Goal: Transaction & Acquisition: Purchase product/service

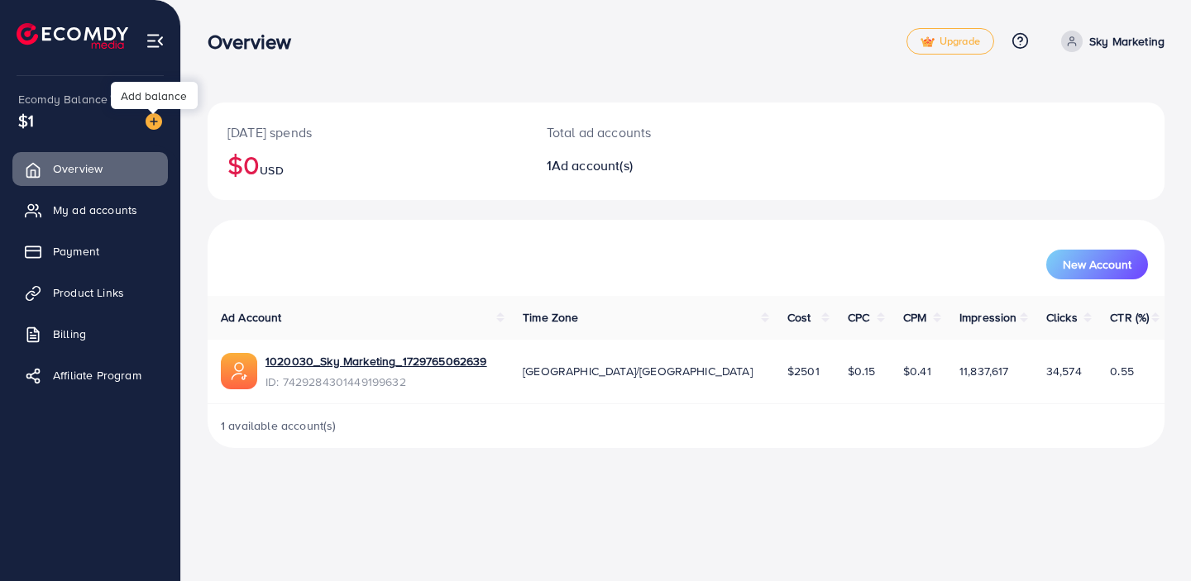
click at [153, 120] on img at bounding box center [154, 121] width 17 height 17
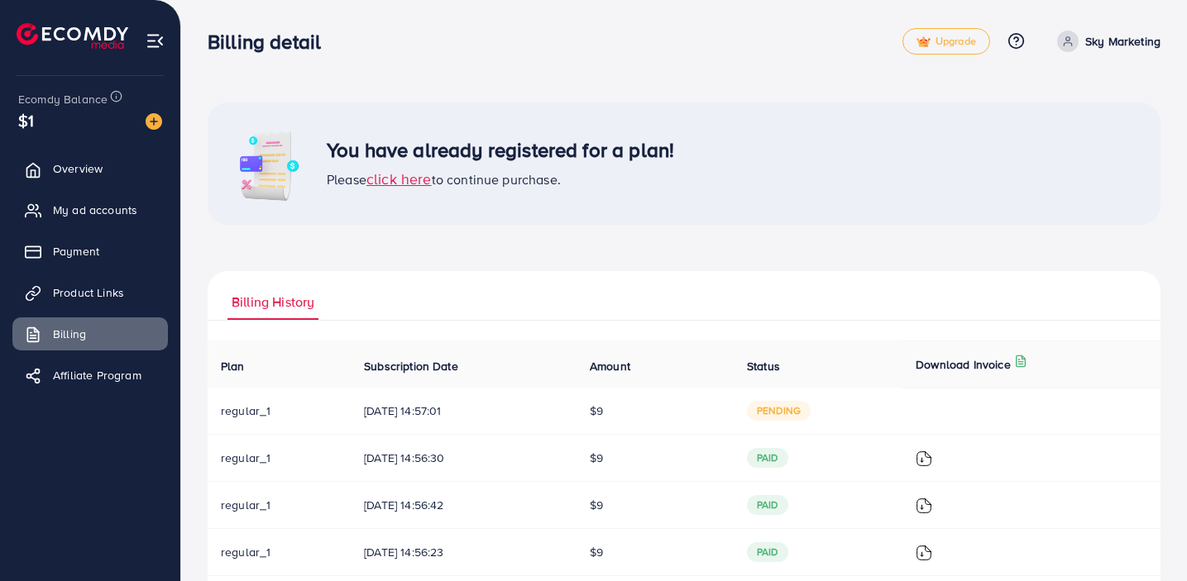
click at [409, 179] on span "click here" at bounding box center [398, 179] width 65 height 21
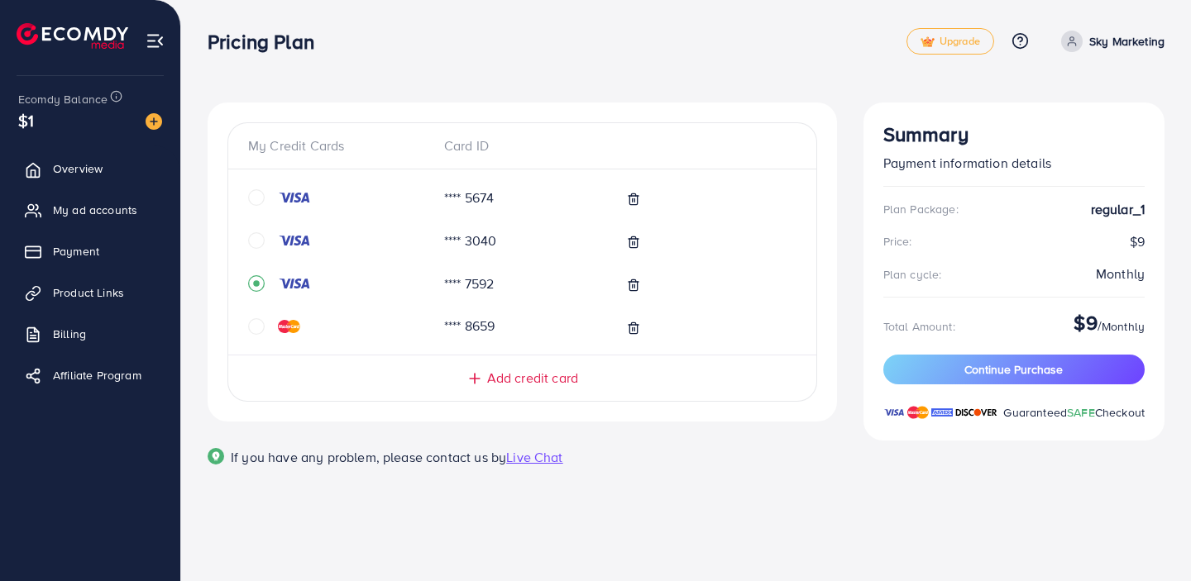
click at [527, 375] on span "Add credit card" at bounding box center [532, 378] width 91 height 19
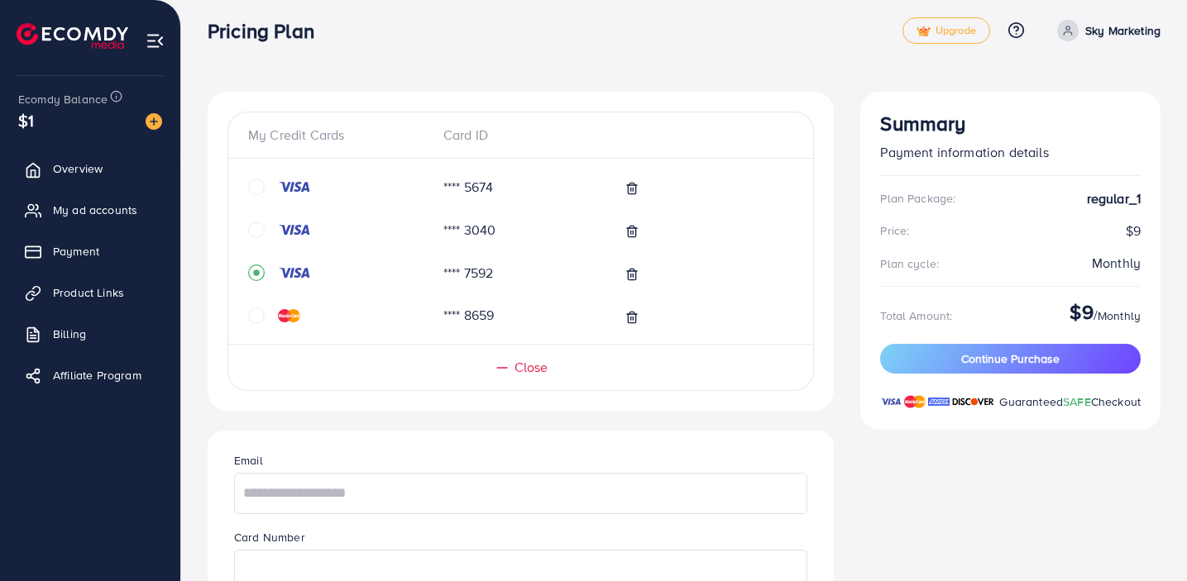
scroll to position [9, 0]
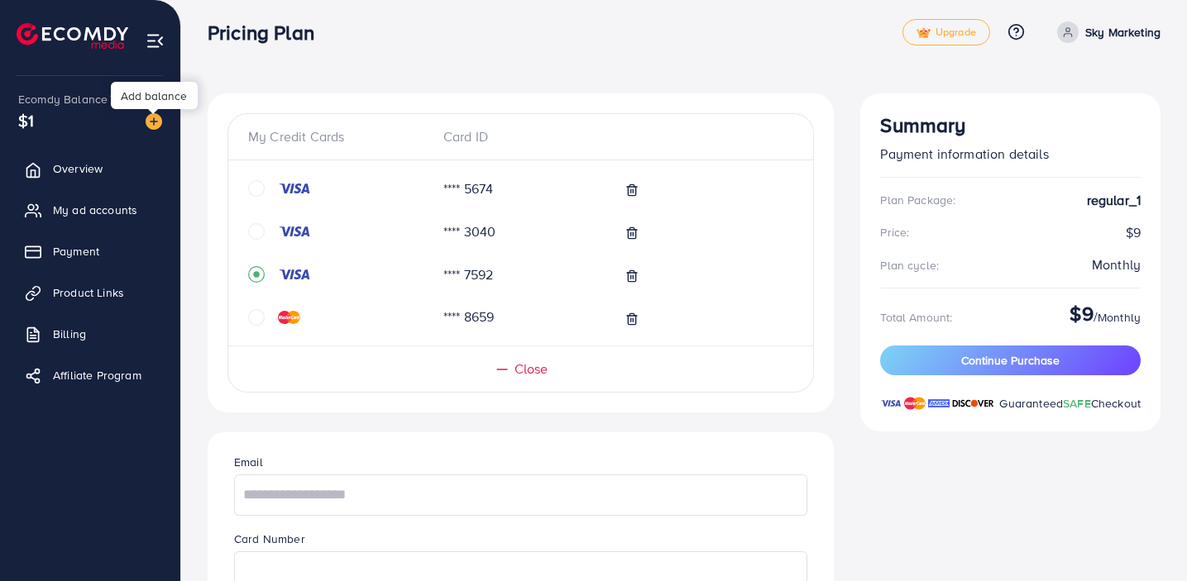
click at [160, 122] on img at bounding box center [154, 121] width 17 height 17
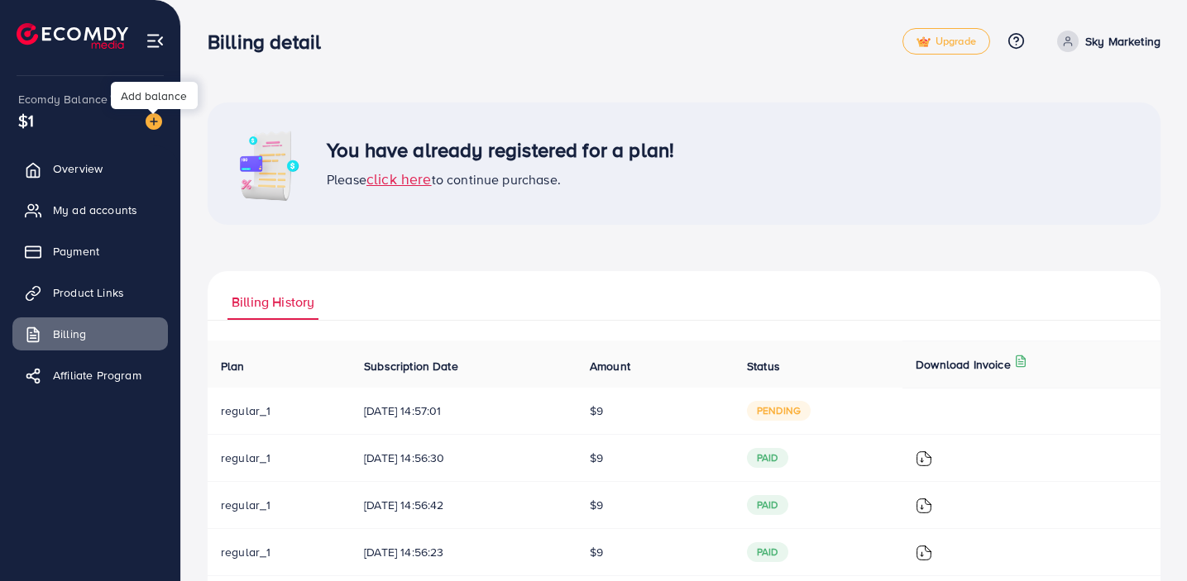
click at [151, 123] on img at bounding box center [154, 121] width 17 height 17
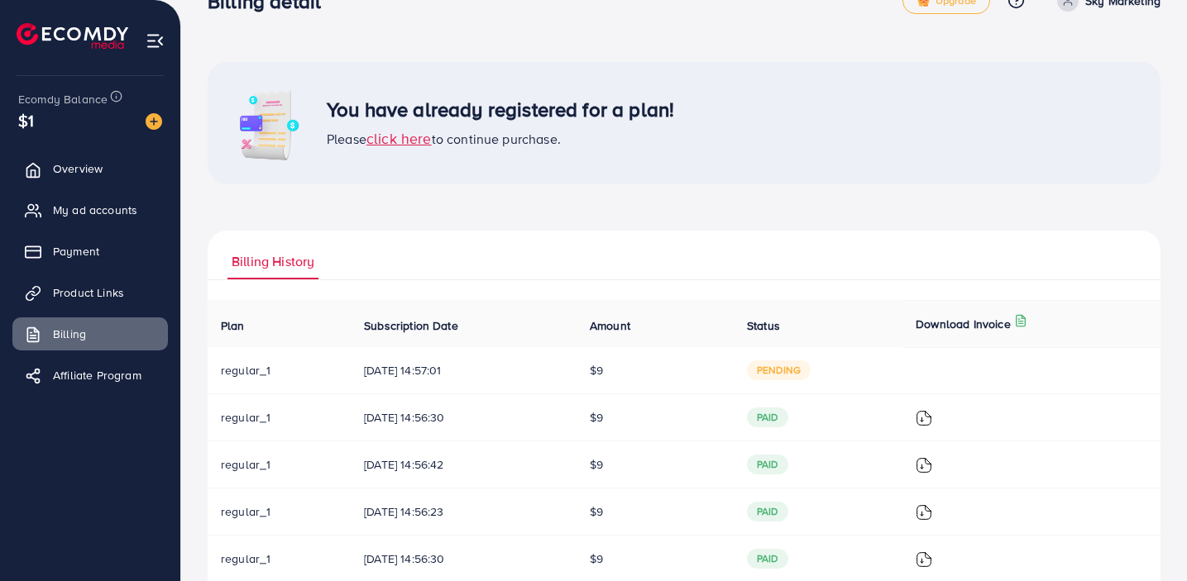
scroll to position [41, 0]
click at [68, 253] on span "Payment" at bounding box center [80, 251] width 46 height 17
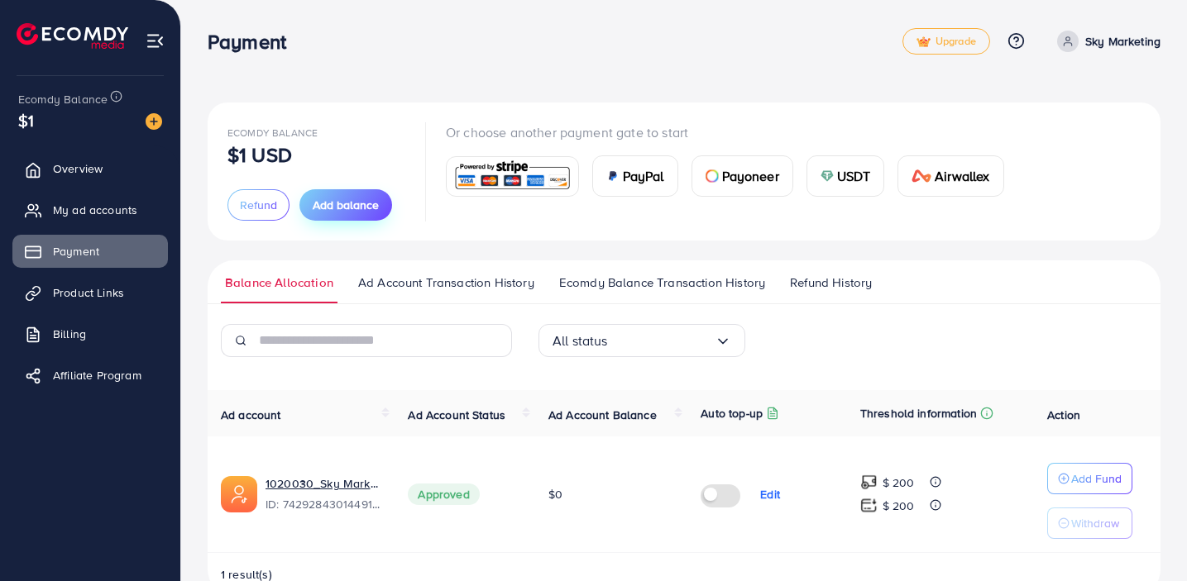
click at [351, 209] on span "Add balance" at bounding box center [346, 205] width 66 height 17
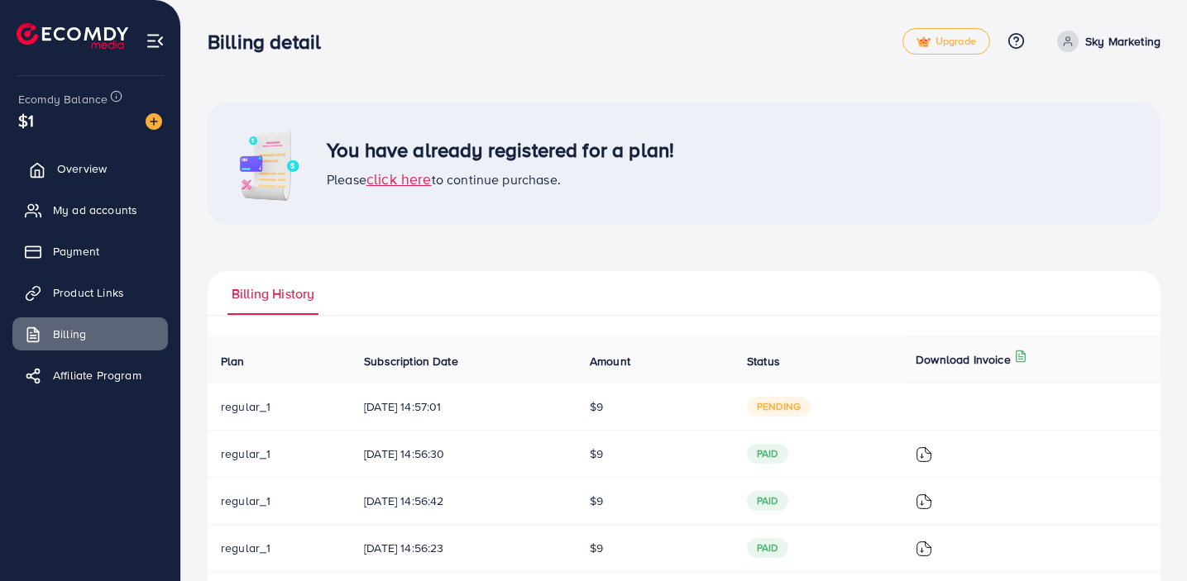
click at [79, 169] on span "Overview" at bounding box center [82, 168] width 50 height 17
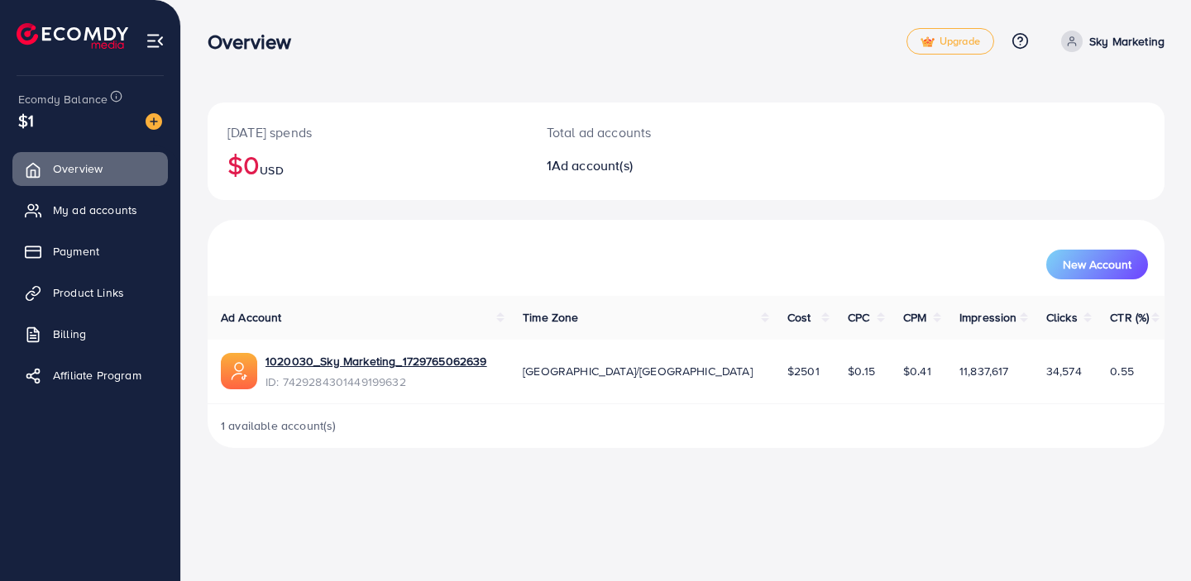
drag, startPoint x: 719, startPoint y: 379, endPoint x: 756, endPoint y: 382, distance: 37.4
click at [774, 382] on td "$2501" at bounding box center [804, 372] width 60 height 65
click at [745, 450] on div "[DATE] spends $0 USD Total ad accounts 1 Ad account(s) New Account Ad Account T…" at bounding box center [686, 237] width 1010 height 475
click at [872, 160] on div "[DATE] spends $0 USD Total ad accounts 1 Ad account(s)" at bounding box center [686, 152] width 957 height 98
click at [155, 122] on img at bounding box center [154, 121] width 17 height 17
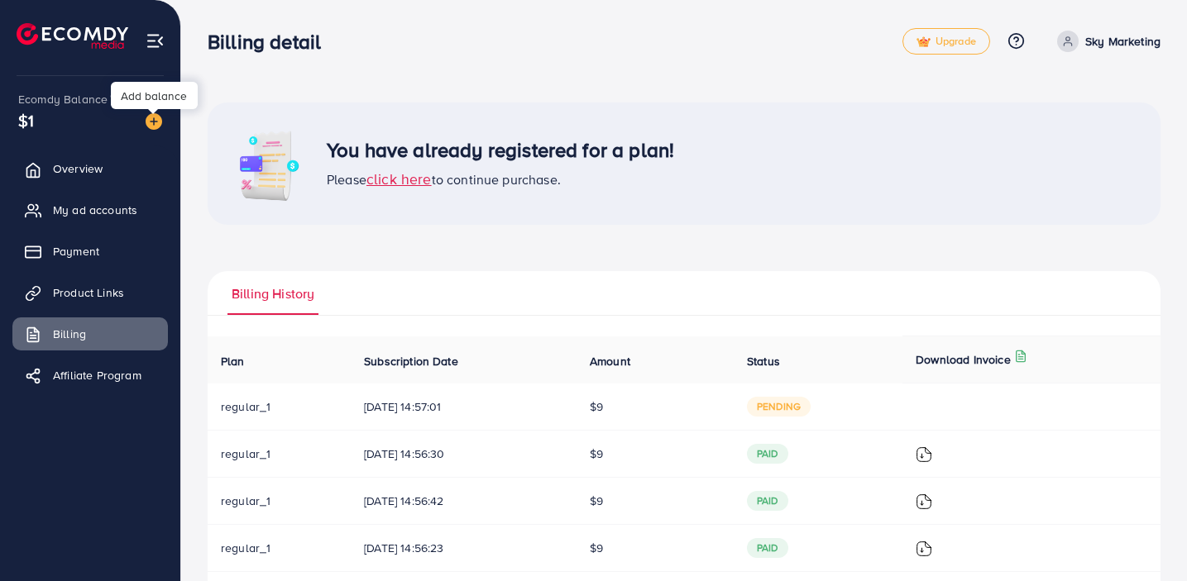
click at [158, 123] on img at bounding box center [154, 121] width 17 height 17
click at [84, 174] on span "Overview" at bounding box center [82, 168] width 50 height 17
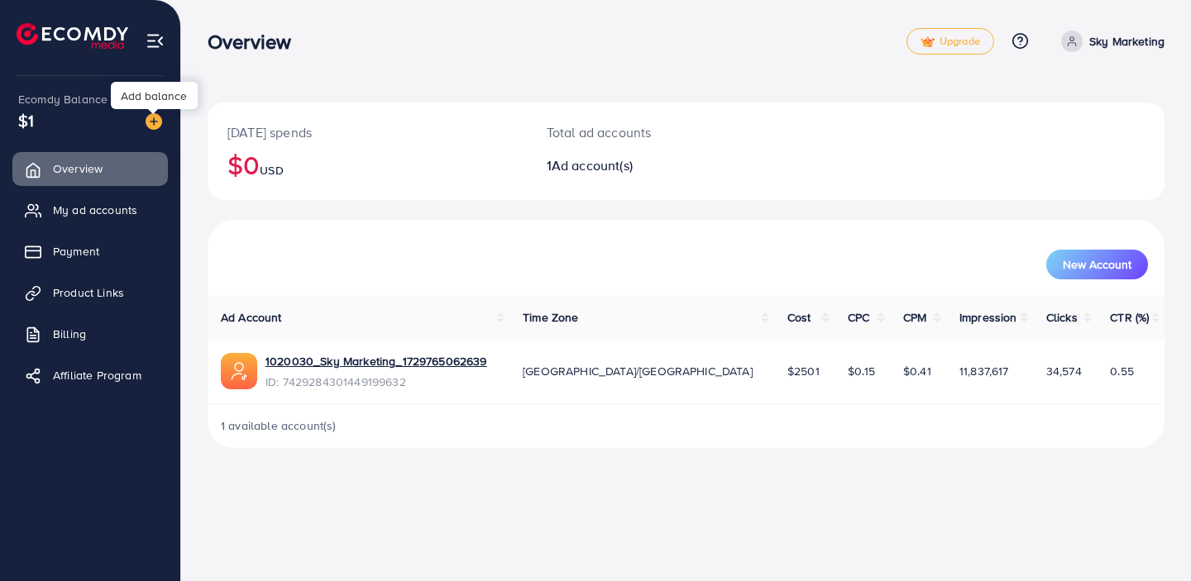
click at [155, 121] on img at bounding box center [154, 121] width 17 height 17
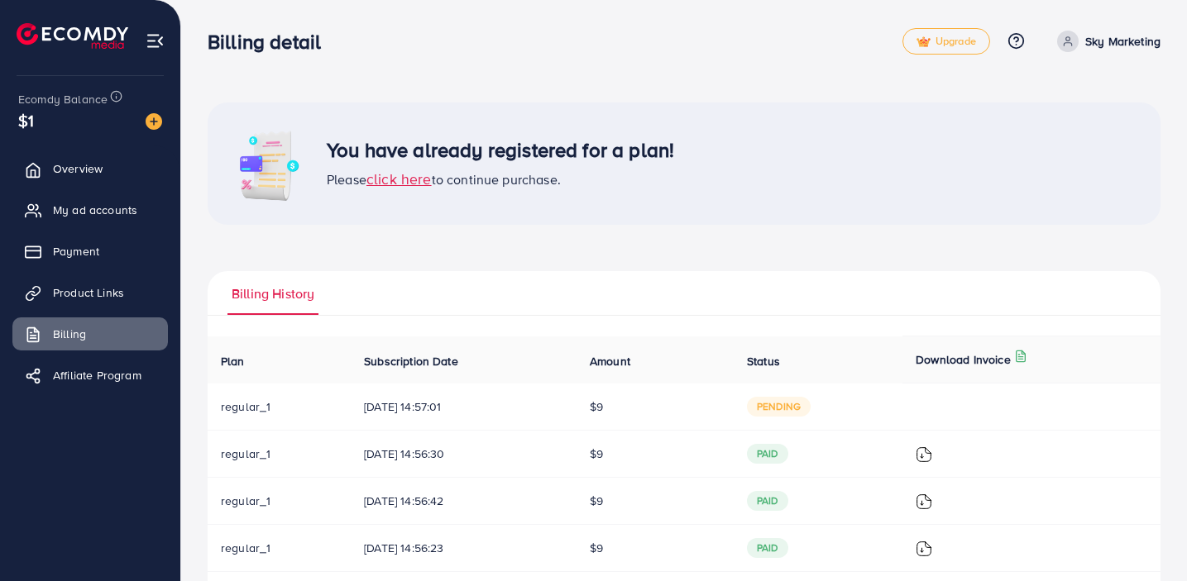
click at [387, 174] on span "click here" at bounding box center [398, 179] width 65 height 21
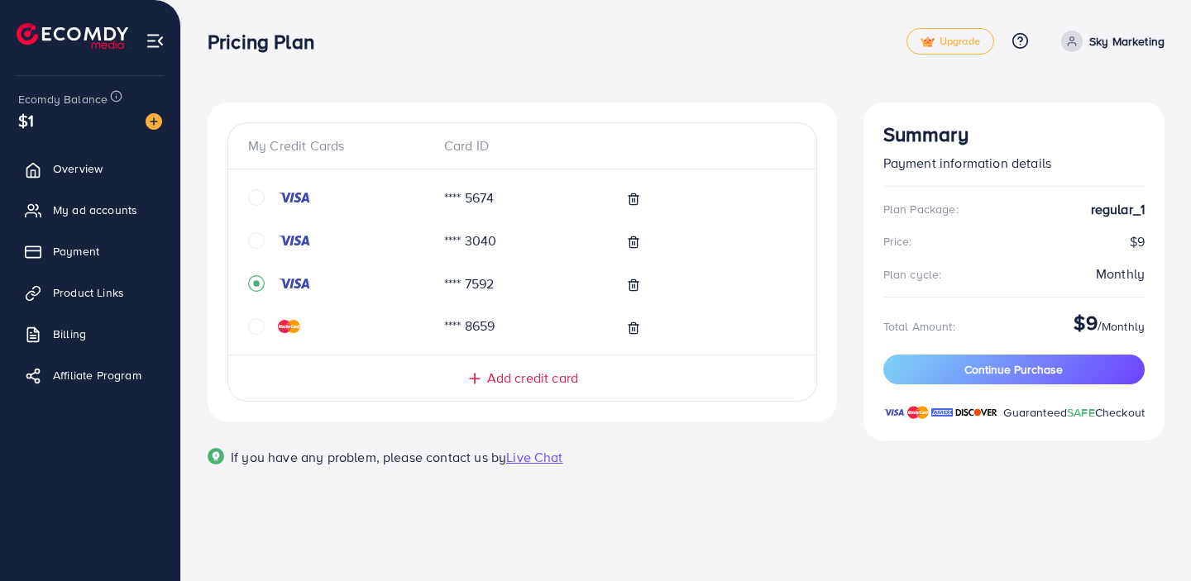
click at [255, 241] on icon "circle" at bounding box center [256, 240] width 17 height 17
click at [982, 370] on span "Continue Purchase" at bounding box center [1013, 369] width 98 height 17
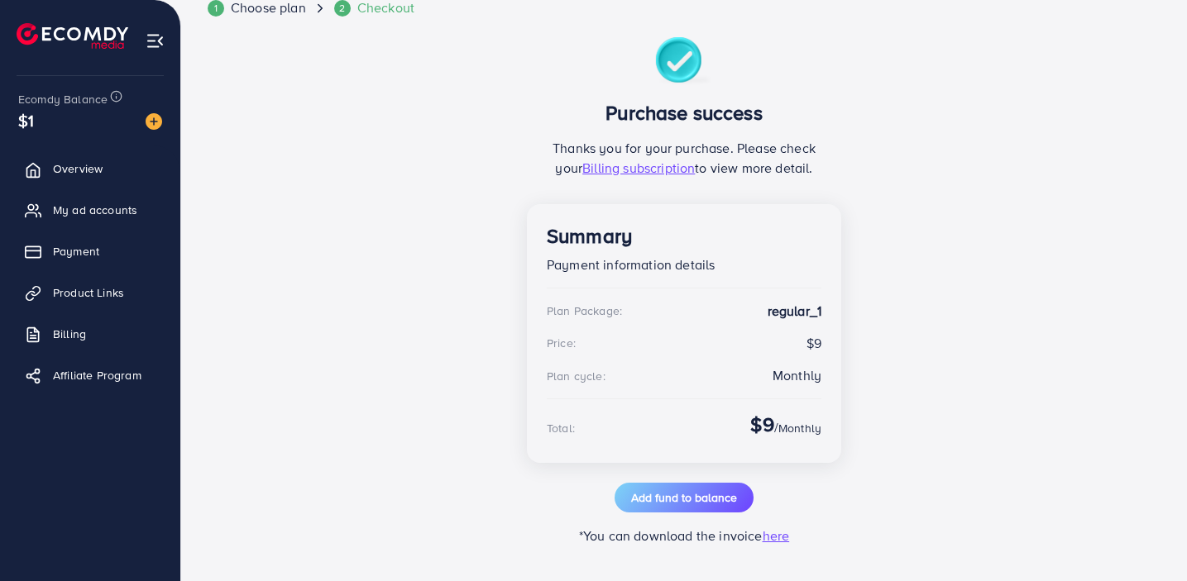
scroll to position [108, 0]
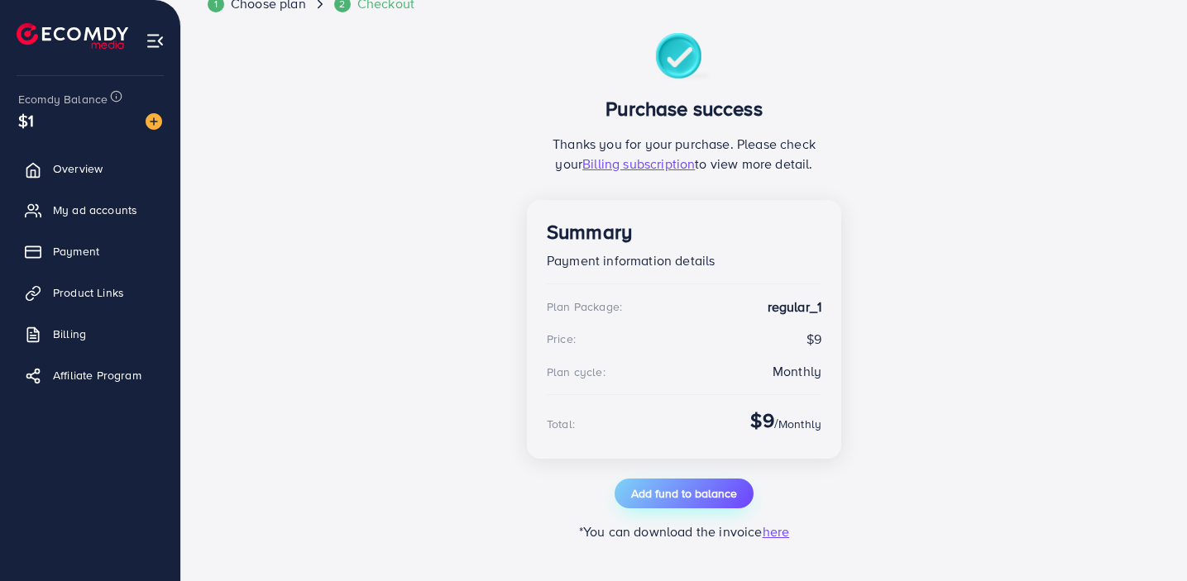
click at [665, 487] on span "Add fund to balance" at bounding box center [684, 493] width 106 height 17
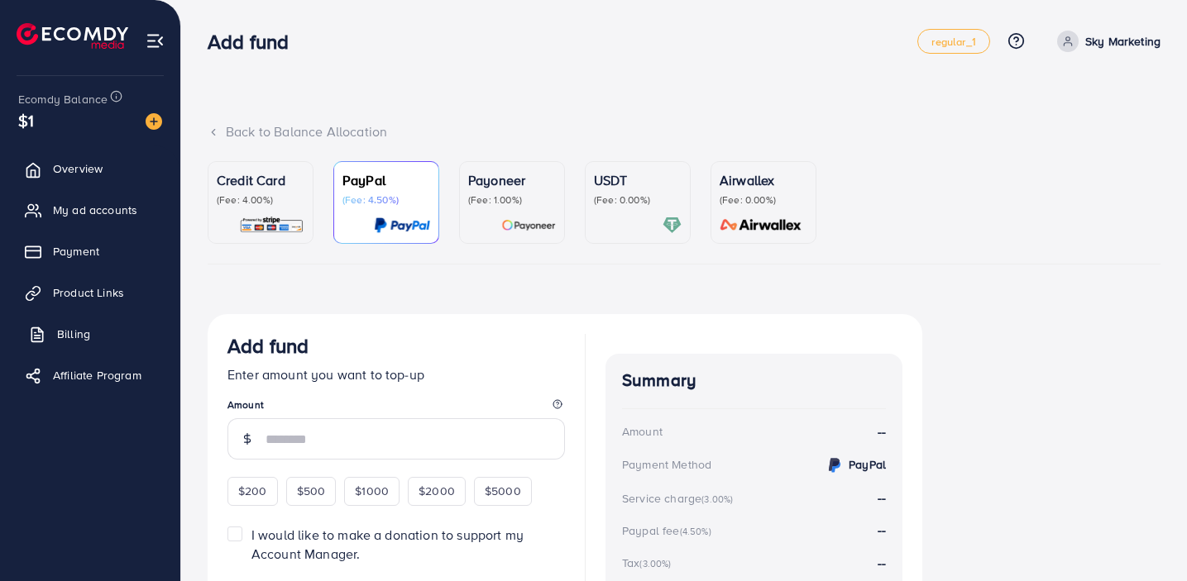
click at [83, 342] on span "Billing" at bounding box center [73, 334] width 33 height 17
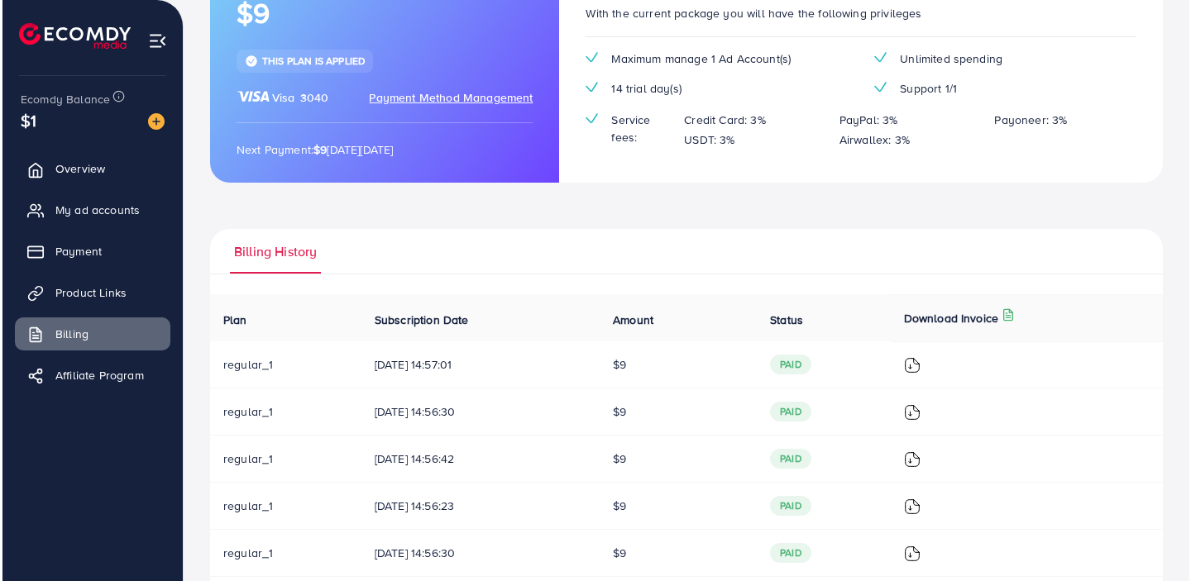
scroll to position [215, 0]
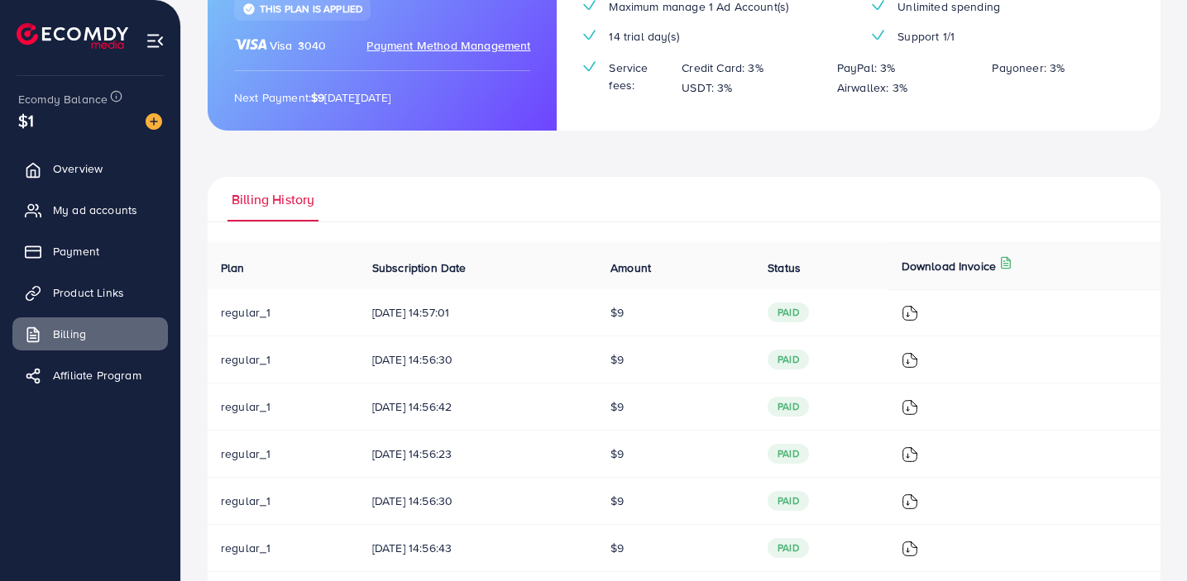
click at [918, 310] on img at bounding box center [909, 313] width 17 height 17
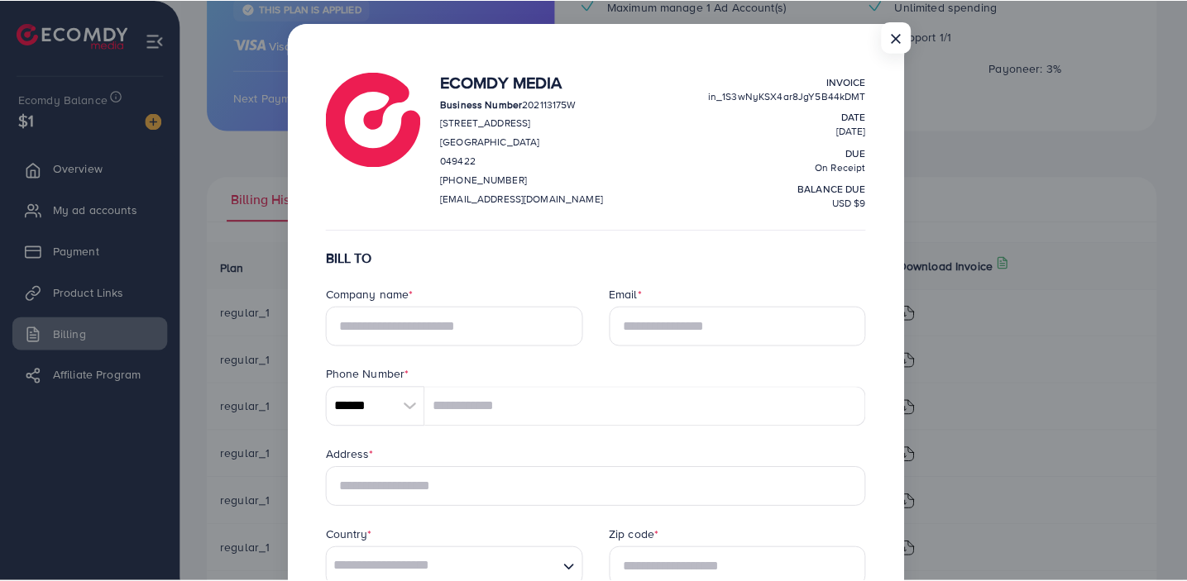
scroll to position [0, 0]
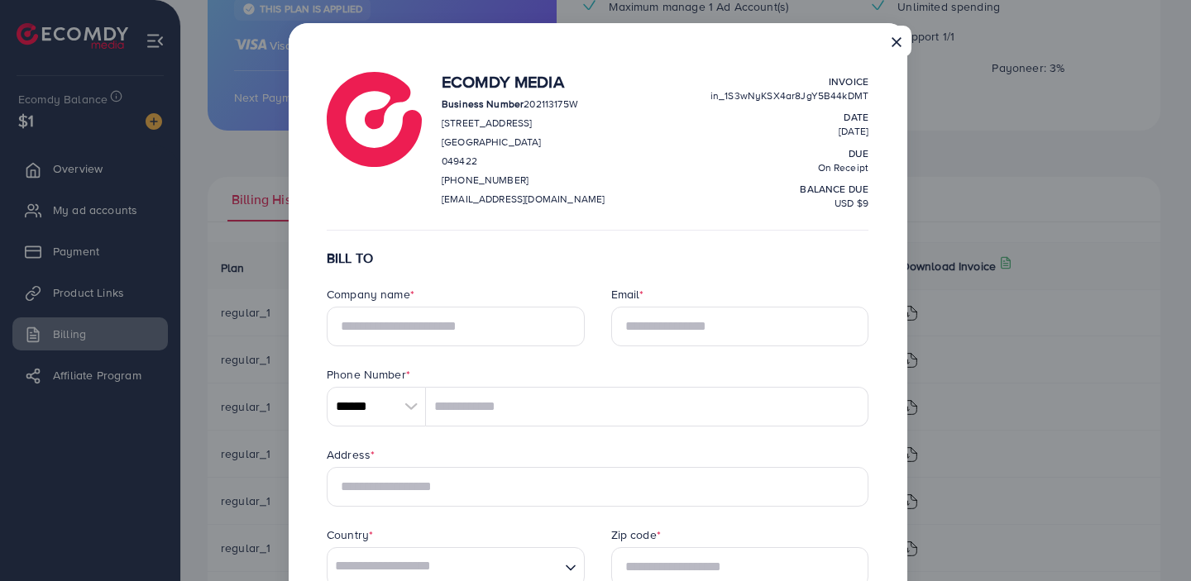
click at [901, 36] on button "×" at bounding box center [897, 41] width 30 height 31
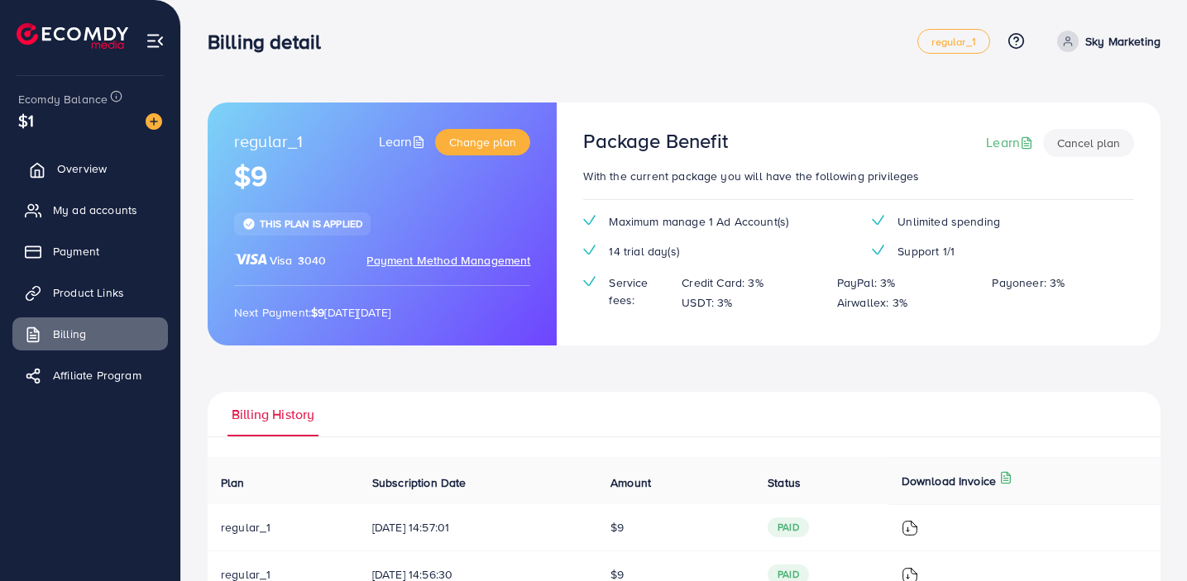
click at [69, 169] on span "Overview" at bounding box center [82, 168] width 50 height 17
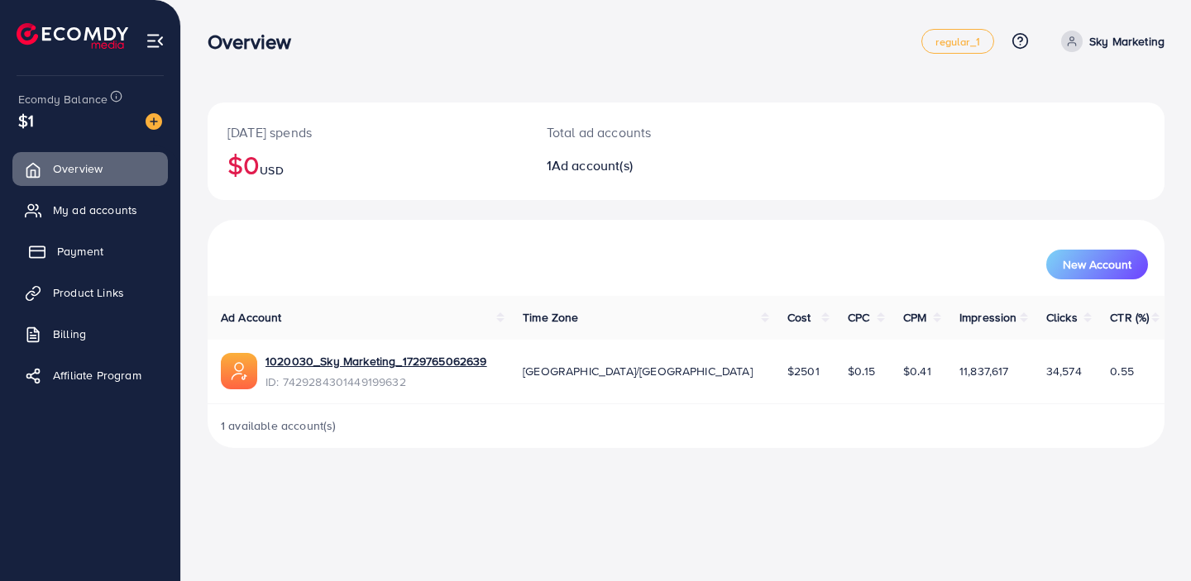
click at [71, 248] on span "Payment" at bounding box center [80, 251] width 46 height 17
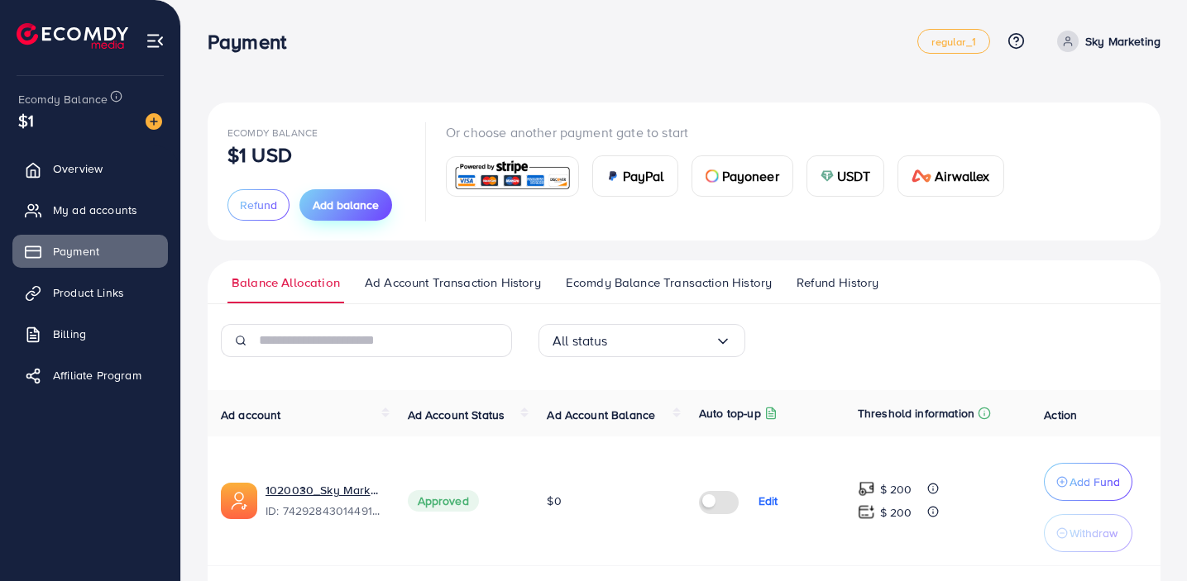
click at [348, 207] on span "Add balance" at bounding box center [346, 205] width 66 height 17
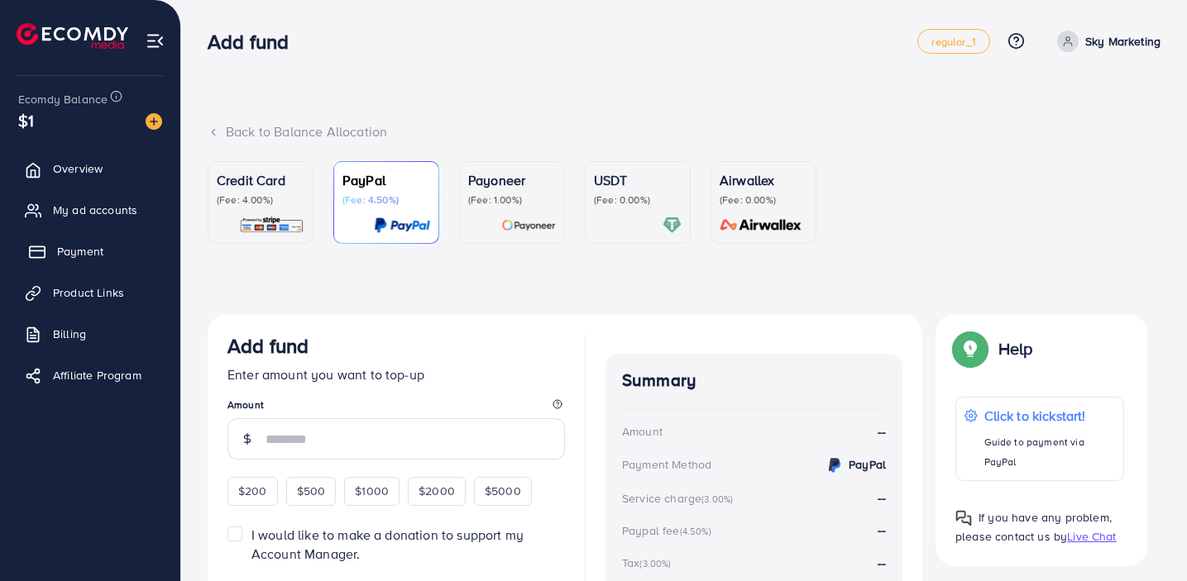
click at [104, 253] on link "Payment" at bounding box center [89, 251] width 155 height 33
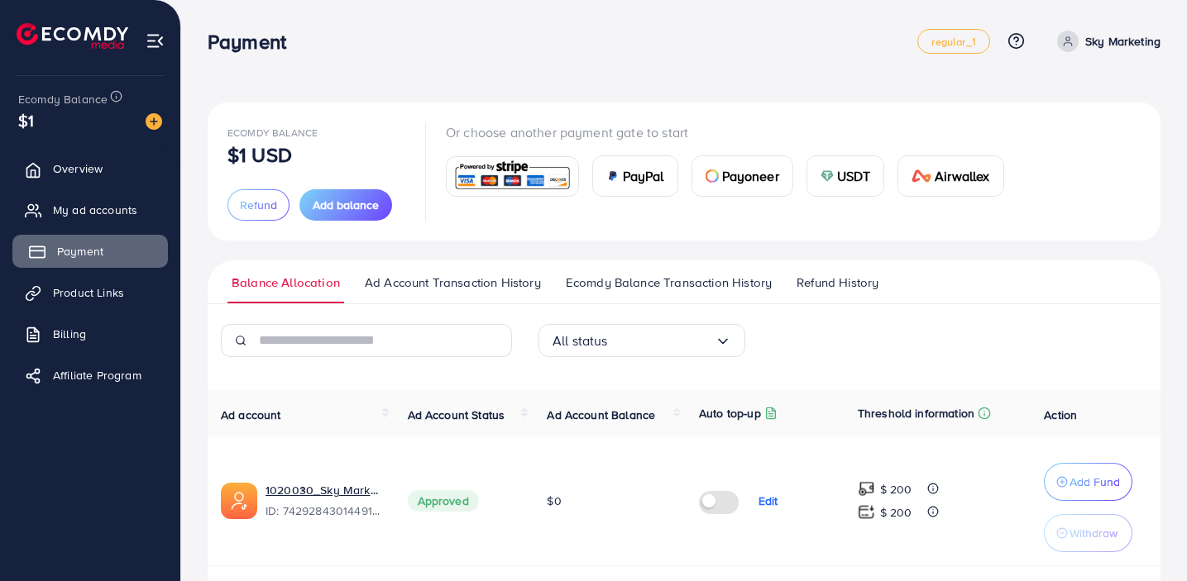
click at [68, 258] on span "Payment" at bounding box center [80, 251] width 46 height 17
click at [349, 204] on span "Add balance" at bounding box center [346, 205] width 66 height 17
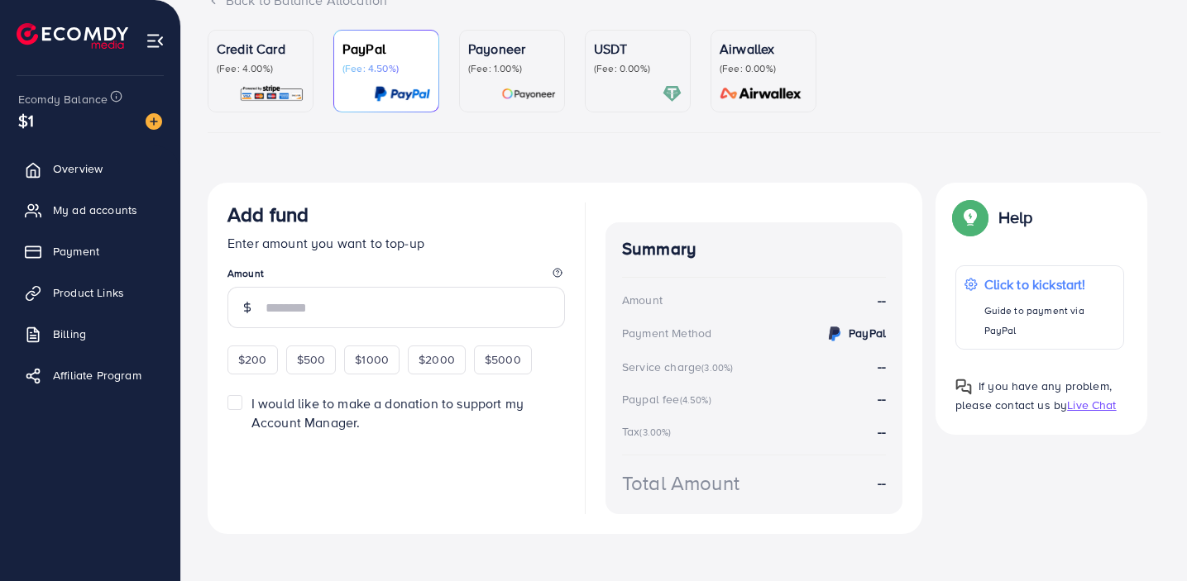
scroll to position [85, 0]
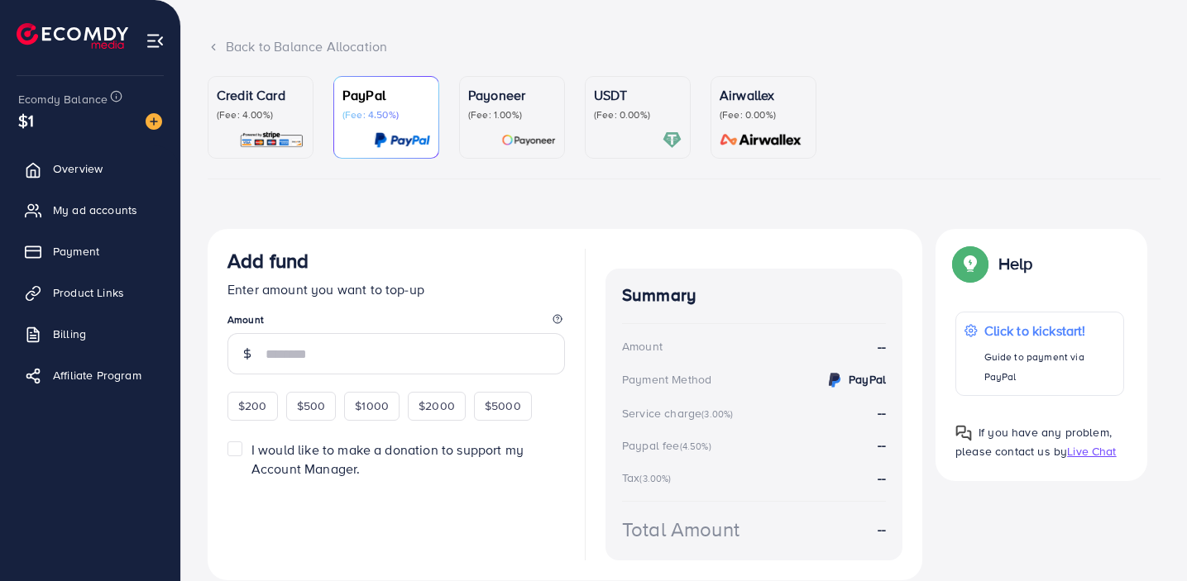
click at [262, 112] on p "(Fee: 4.00%)" at bounding box center [261, 114] width 88 height 13
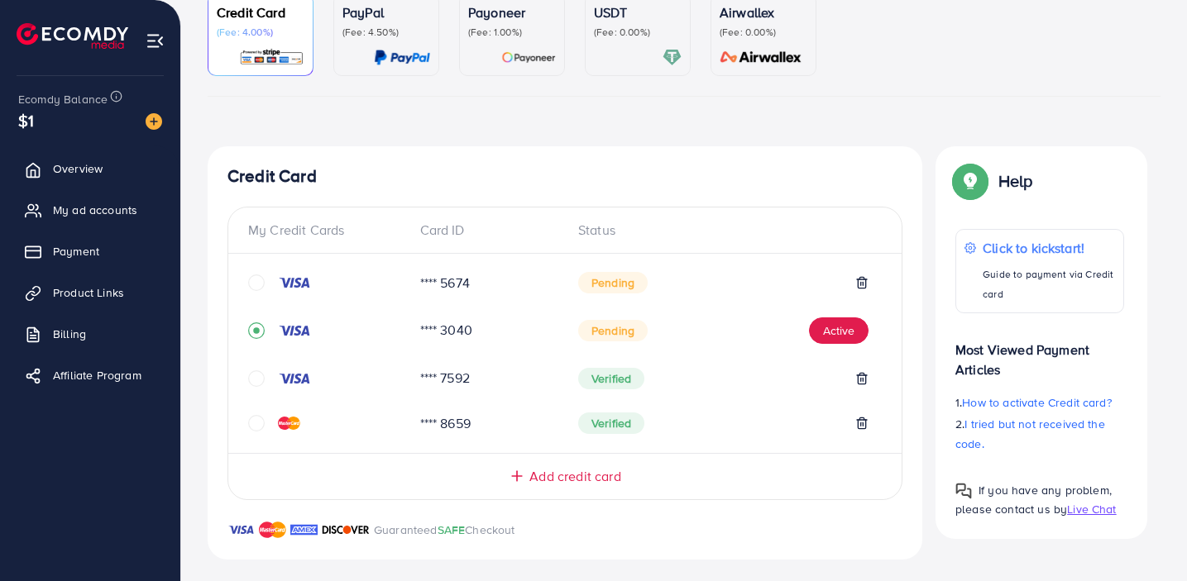
scroll to position [193, 0]
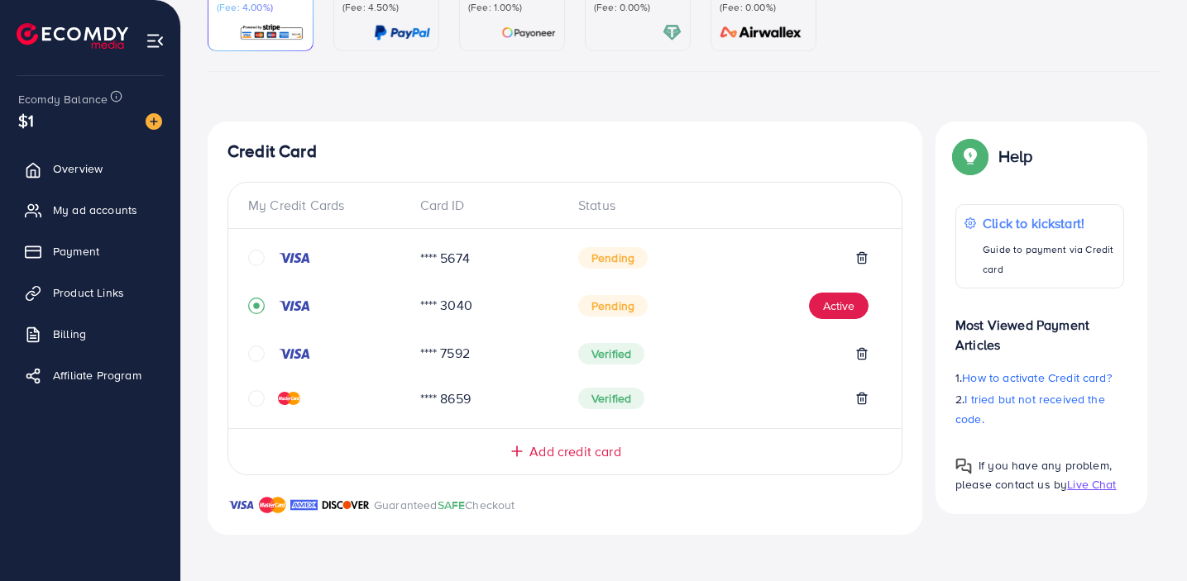
click at [595, 451] on span "Add credit card" at bounding box center [574, 451] width 91 height 19
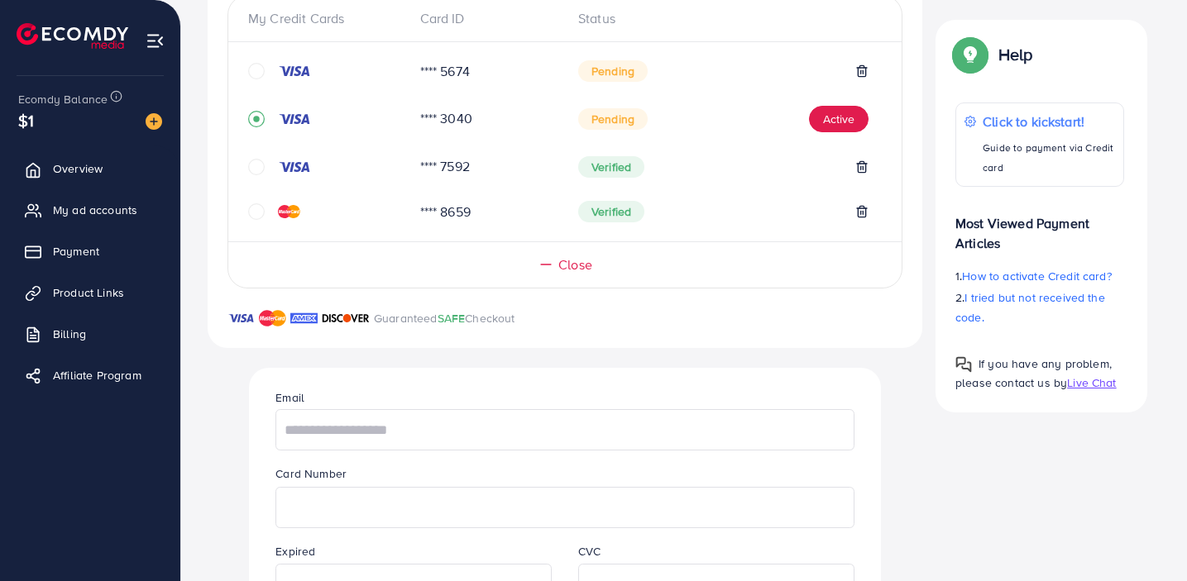
scroll to position [388, 0]
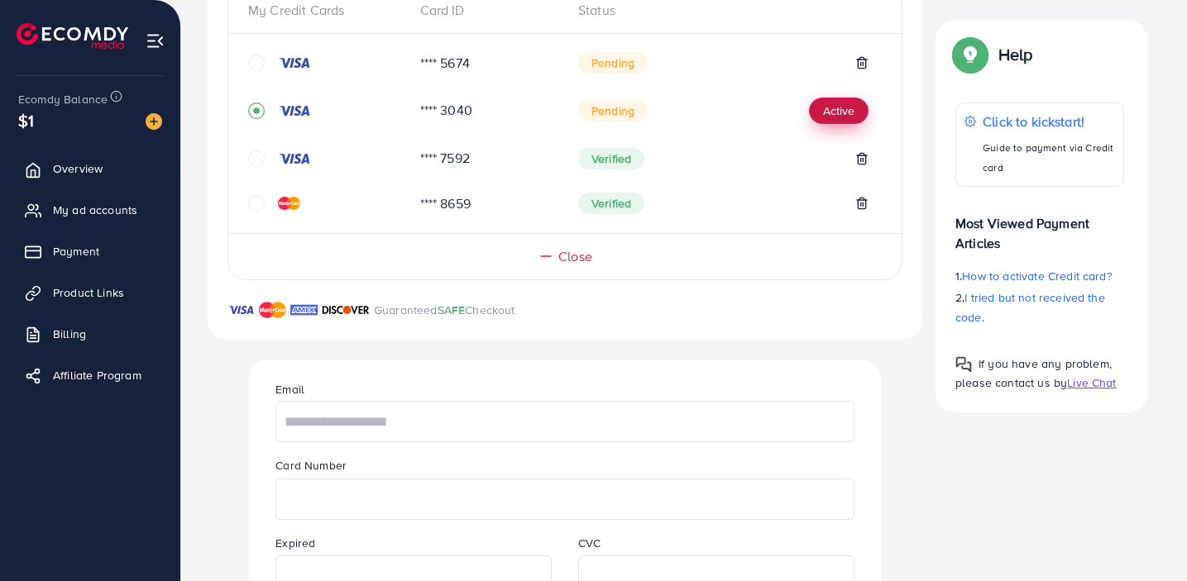
click at [848, 107] on button "Active" at bounding box center [839, 111] width 60 height 26
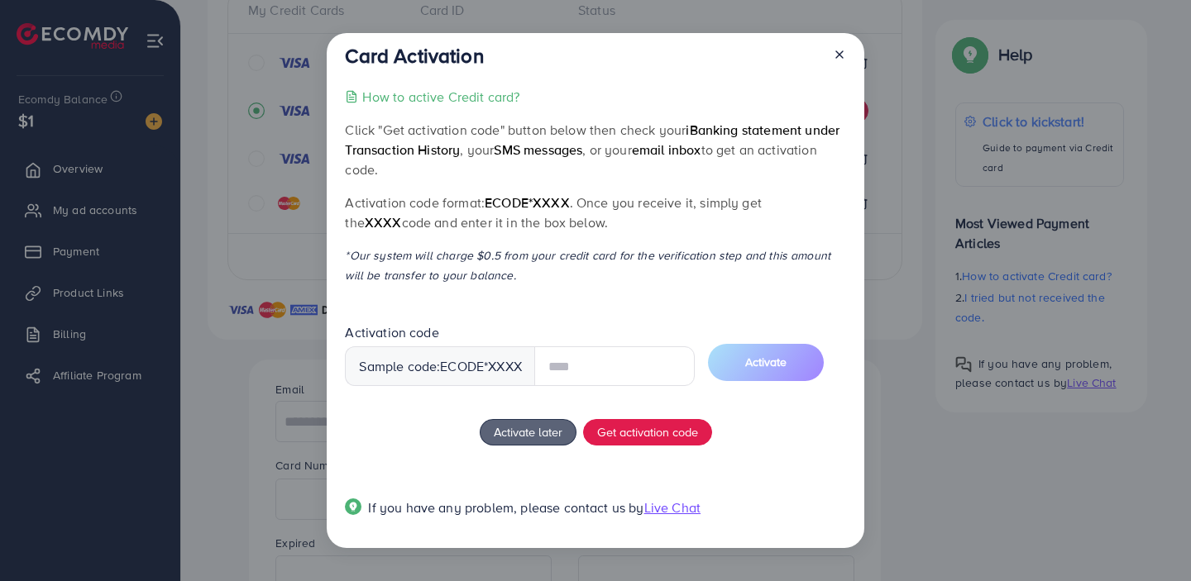
click at [686, 508] on span "Live Chat" at bounding box center [672, 508] width 56 height 18
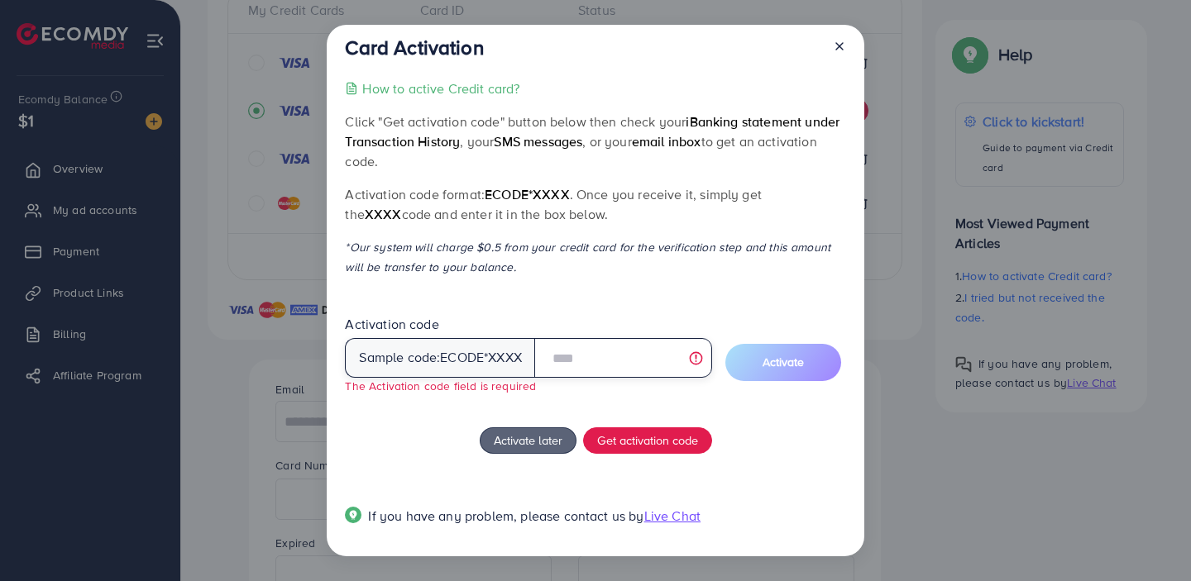
click at [643, 361] on input "text" at bounding box center [623, 358] width 178 height 40
click at [676, 294] on div "How to active Credit card? Click "Get activation code" button below then check …" at bounding box center [595, 312] width 500 height 467
click at [837, 40] on icon at bounding box center [839, 46] width 13 height 13
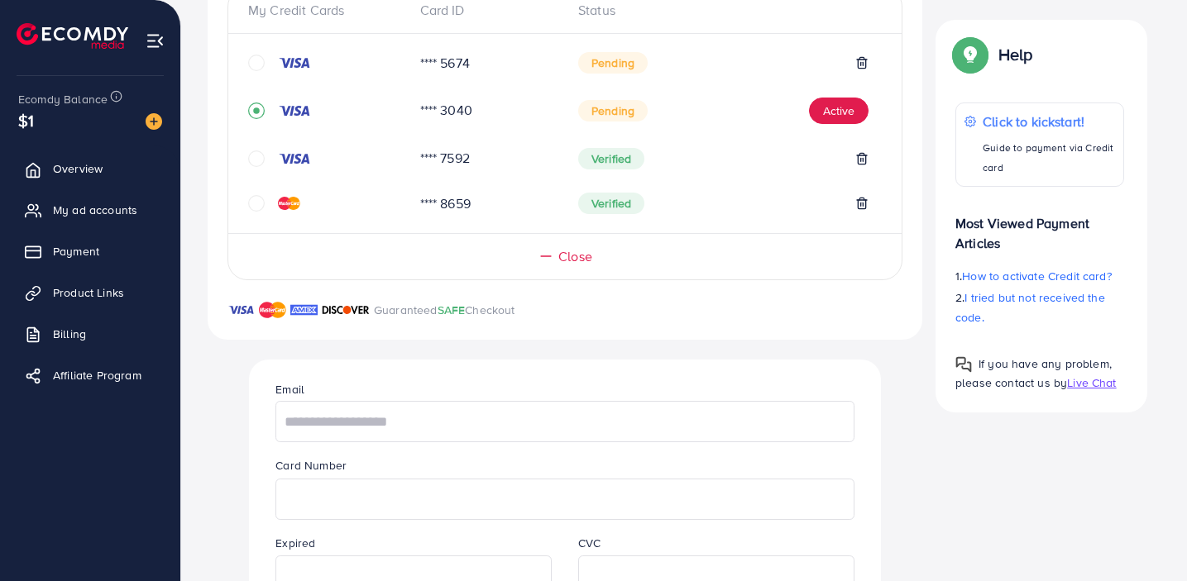
click at [912, 217] on div "Credit Card My Credit Cards Card ID Status **** 5674 Pending **** 3040 Pending …" at bounding box center [565, 132] width 714 height 413
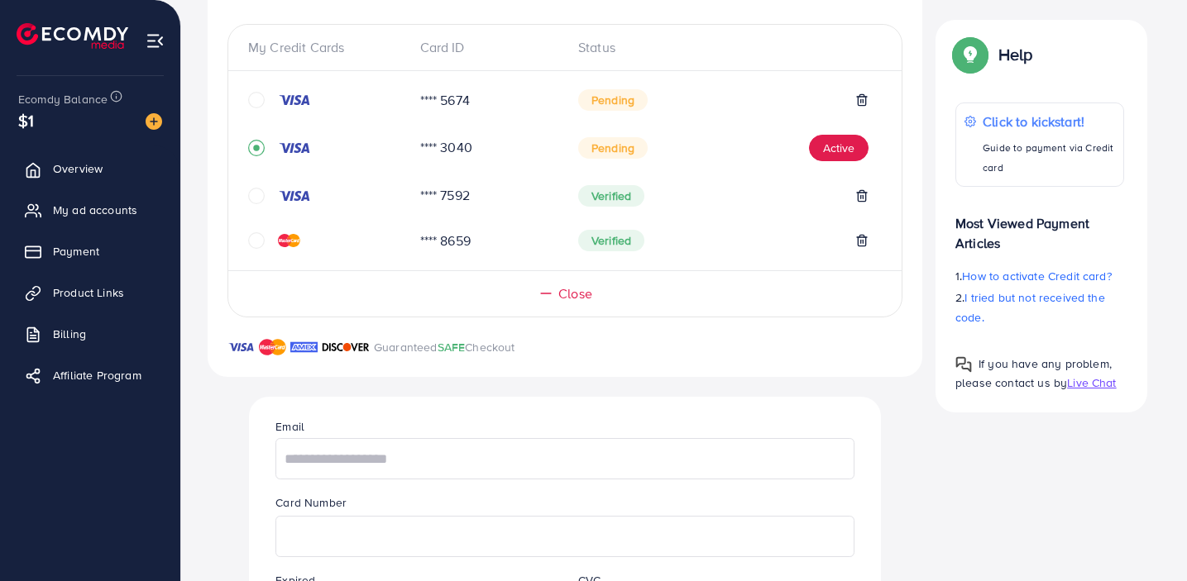
scroll to position [350, 0]
click at [256, 198] on icon "circle" at bounding box center [256, 197] width 17 height 17
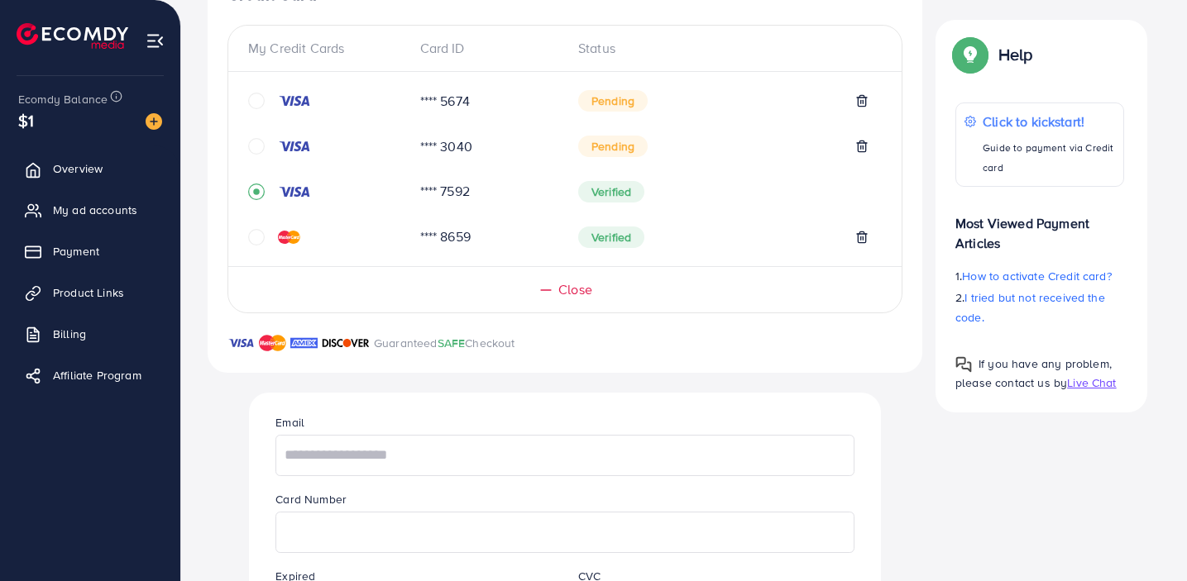
scroll to position [1001, 0]
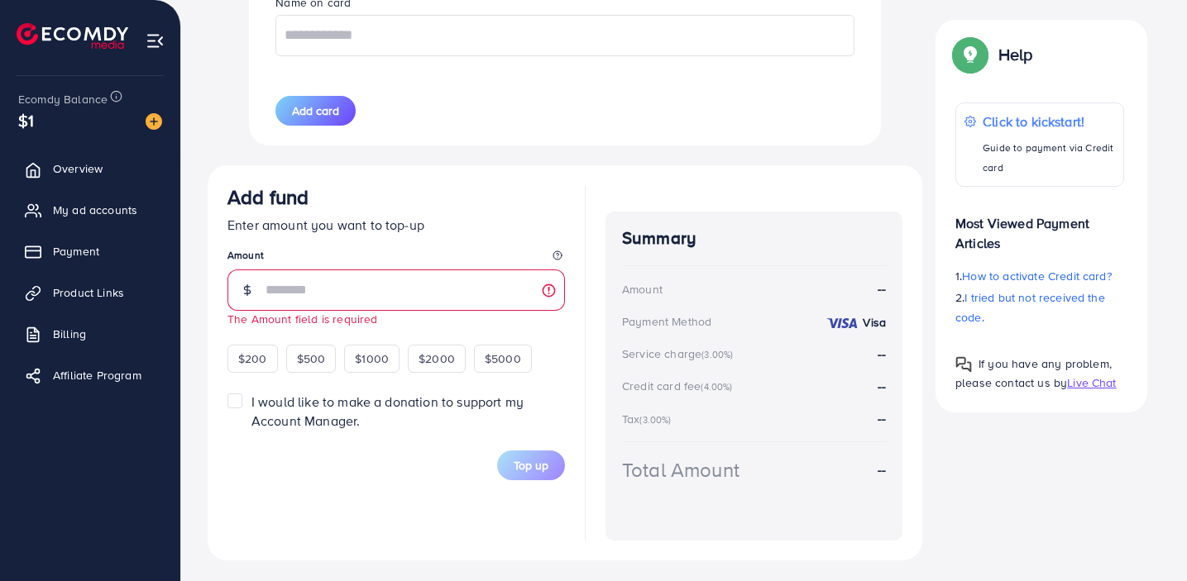
click at [256, 194] on h3 "Add fund" at bounding box center [267, 197] width 81 height 24
click at [400, 279] on input "number" at bounding box center [414, 290] width 299 height 41
click at [258, 352] on span "$200" at bounding box center [252, 359] width 29 height 17
type input "***"
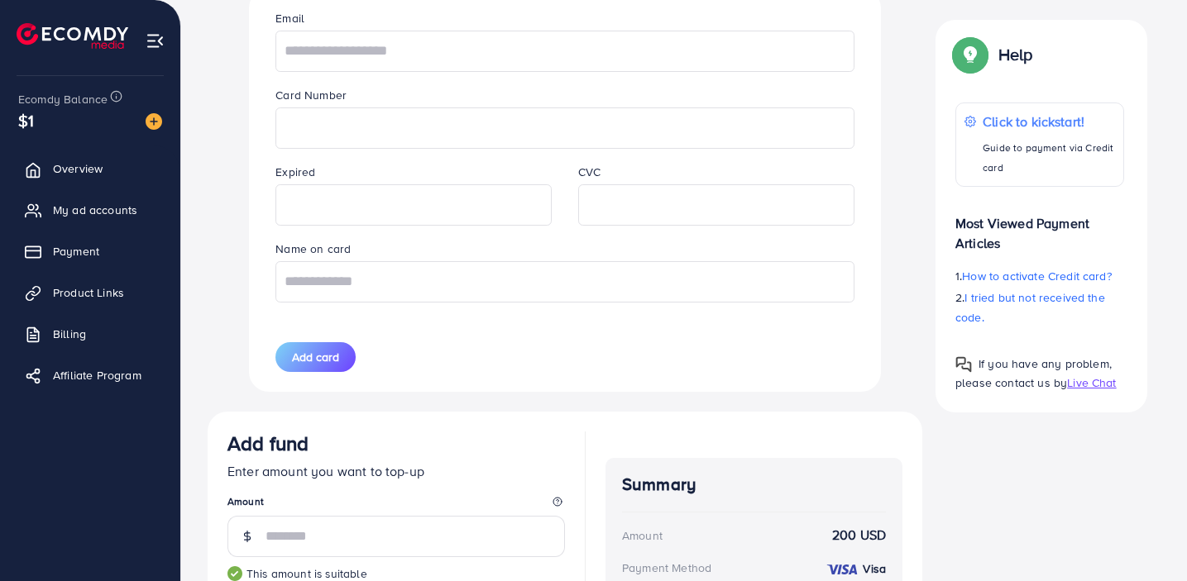
scroll to position [1007, 0]
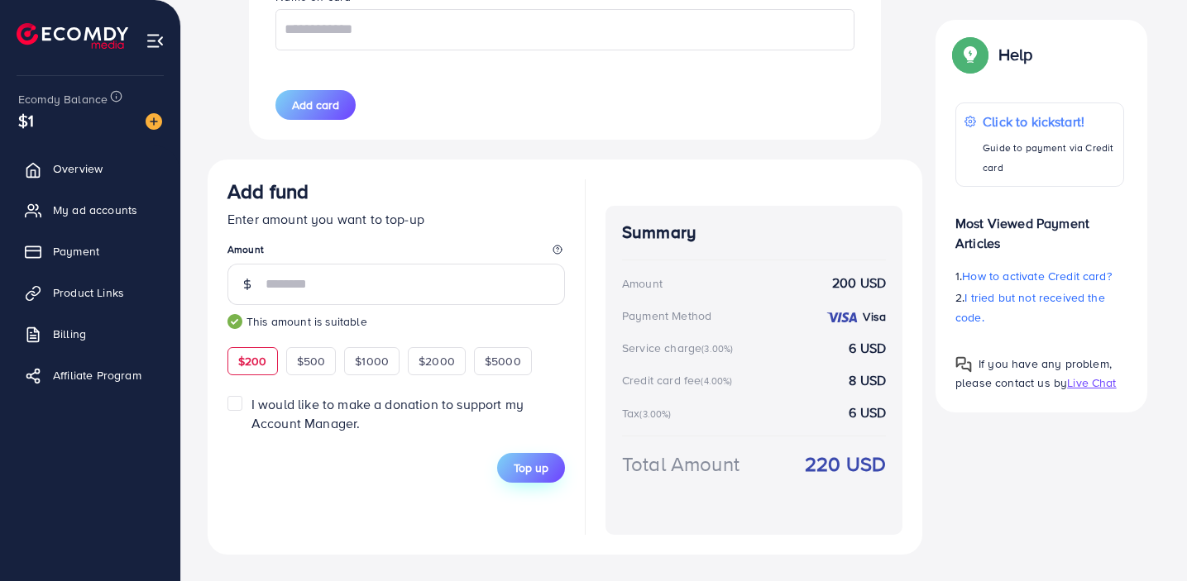
click at [545, 471] on span "Top up" at bounding box center [531, 468] width 35 height 17
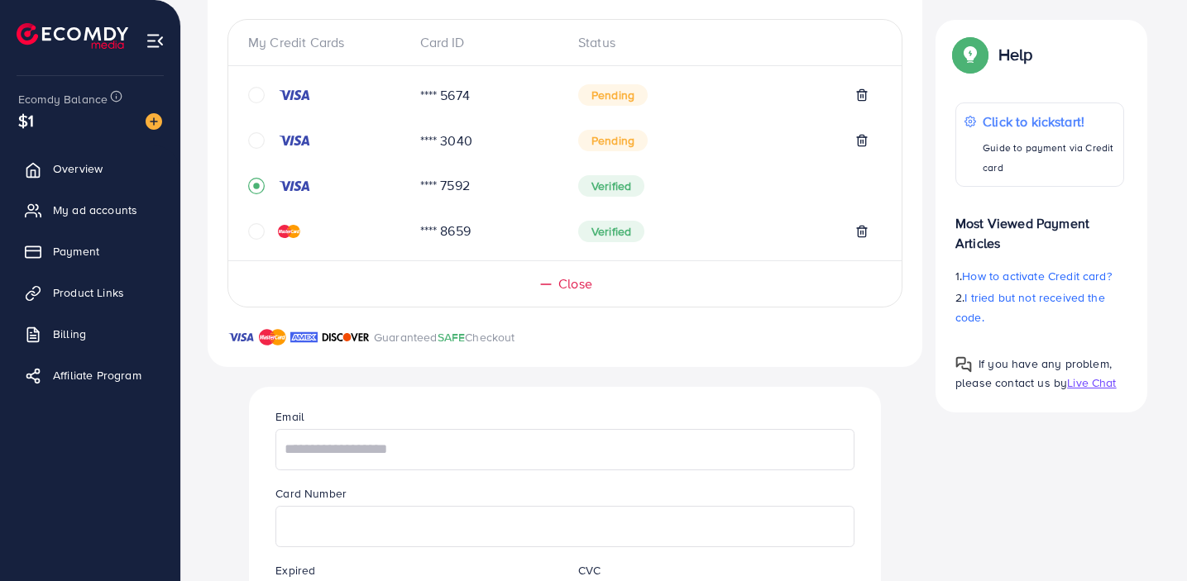
scroll to position [366, 0]
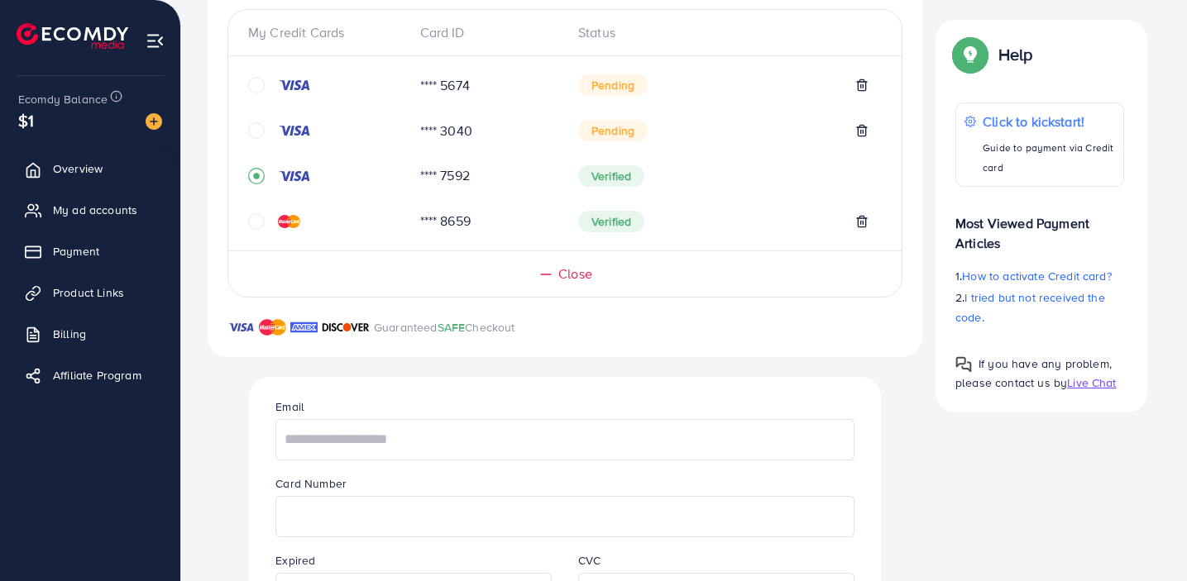
click at [254, 224] on icon "circle" at bounding box center [256, 221] width 17 height 17
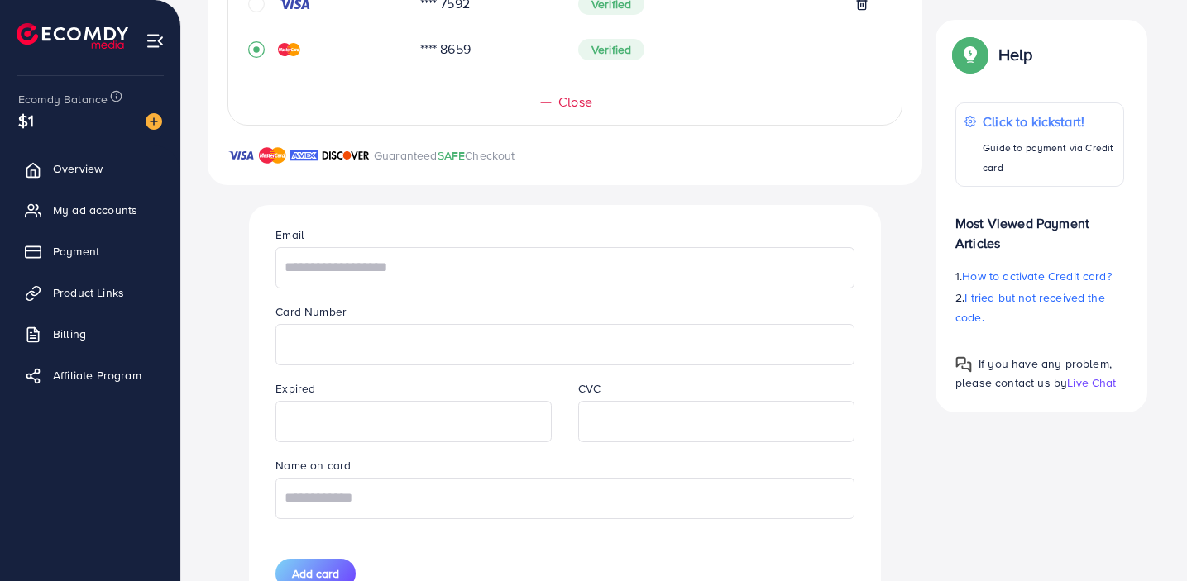
scroll to position [0, 0]
